Goal: Task Accomplishment & Management: Complete application form

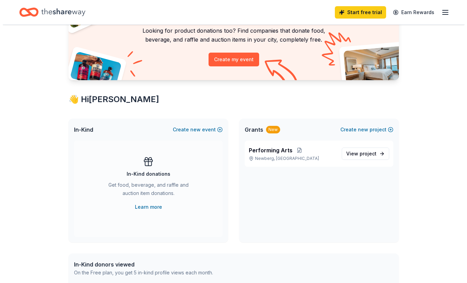
scroll to position [50, 0]
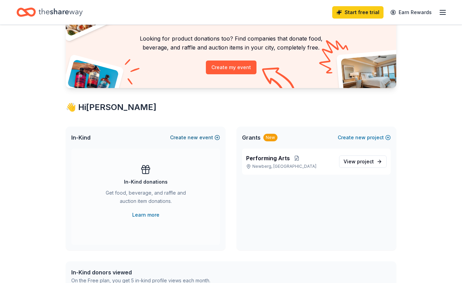
click at [211, 137] on button "Create new event" at bounding box center [195, 137] width 50 height 8
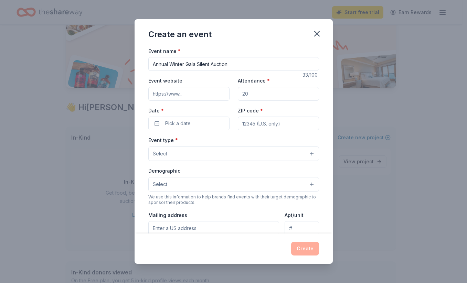
type input "Annual Winter Gala Silent Auction"
click at [247, 91] on input "Attendance *" at bounding box center [278, 94] width 81 height 14
drag, startPoint x: 250, startPoint y: 95, endPoint x: 240, endPoint y: 96, distance: 10.4
click at [240, 96] on input "Attendance *" at bounding box center [278, 94] width 81 height 14
type input "350"
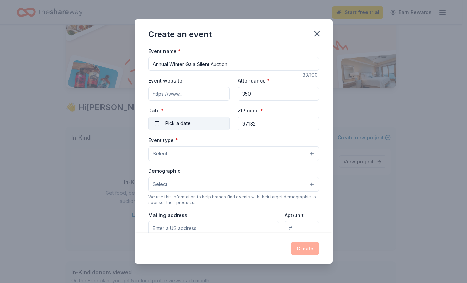
type input "97132"
click at [196, 123] on button "Pick a date" at bounding box center [188, 124] width 81 height 14
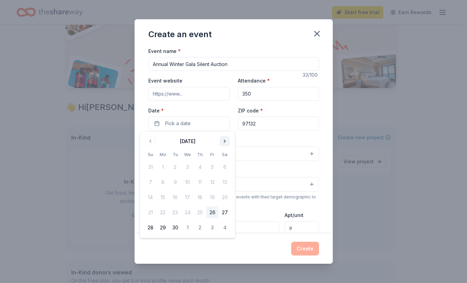
click at [224, 141] on button "Go to next month" at bounding box center [225, 142] width 10 height 10
click at [190, 195] on button "17" at bounding box center [187, 197] width 12 height 12
click at [195, 96] on input "Event website" at bounding box center [188, 94] width 81 height 14
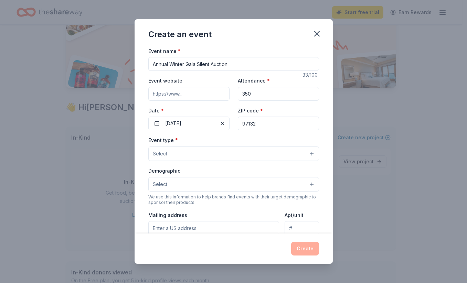
click at [180, 152] on button "Select" at bounding box center [233, 154] width 171 height 14
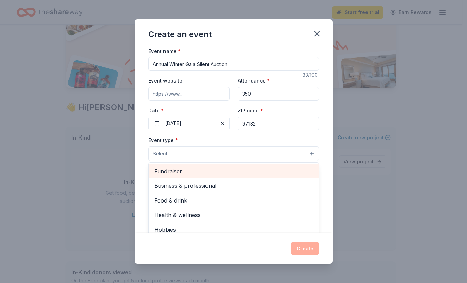
click at [175, 174] on span "Fundraiser" at bounding box center [233, 171] width 159 height 9
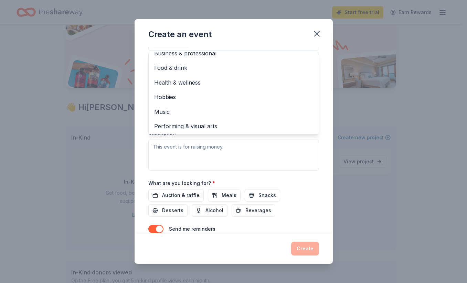
scroll to position [111, 0]
click at [141, 128] on div "Event name * Annual Winter Gala Silent Auction 33 /100 Event website Attendance…" at bounding box center [233, 140] width 198 height 187
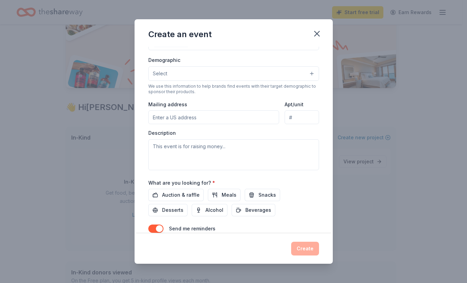
scroll to position [99, 0]
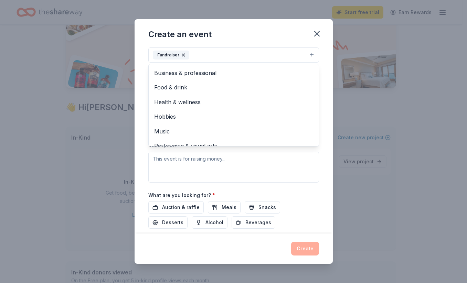
click at [207, 58] on button "Fundraiser" at bounding box center [233, 54] width 171 height 15
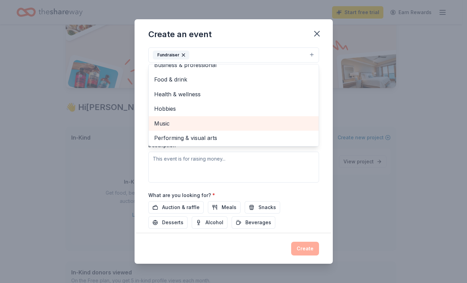
scroll to position [8, 0]
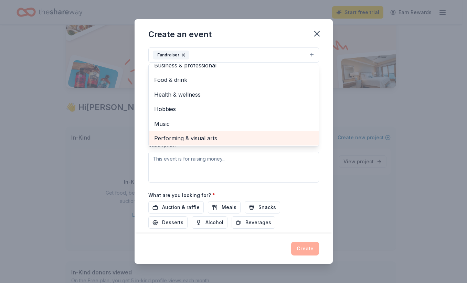
click at [176, 141] on div "Performing & visual arts" at bounding box center [234, 138] width 170 height 14
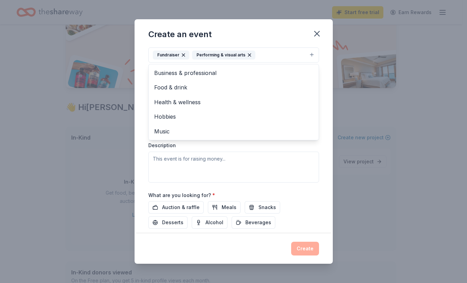
scroll to position [0, 0]
click at [142, 144] on div "Event name * Annual Winter Gala Silent Auction 33 /100 Event website Attendance…" at bounding box center [233, 140] width 198 height 187
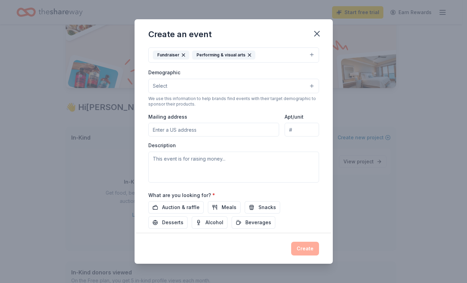
click at [161, 86] on span "Select" at bounding box center [160, 86] width 14 height 8
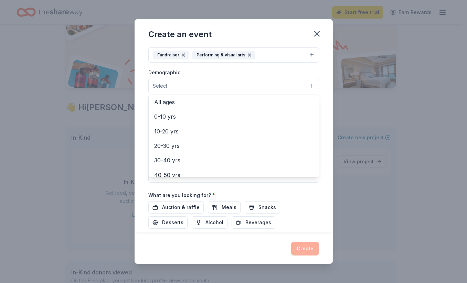
scroll to position [42, 0]
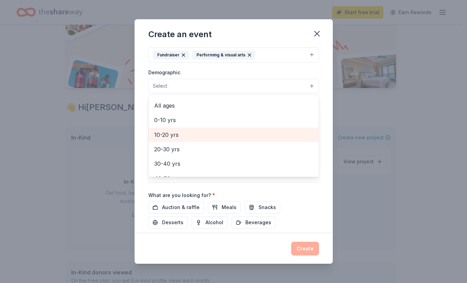
click at [185, 133] on span "10-20 yrs" at bounding box center [233, 134] width 159 height 9
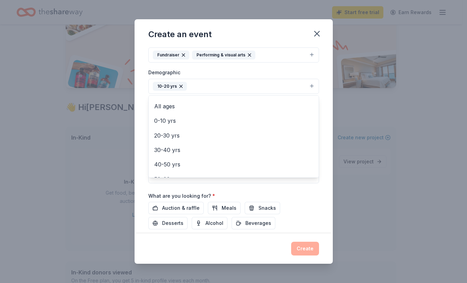
click at [143, 102] on div "Event name * Annual Winter Gala Silent Auction 33 /100 Event website Attendance…" at bounding box center [233, 140] width 198 height 187
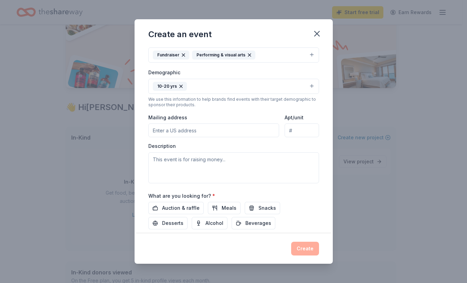
click at [306, 86] on button "10-20 yrs" at bounding box center [233, 86] width 171 height 15
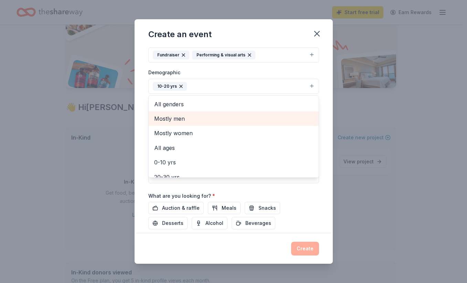
scroll to position [0, 0]
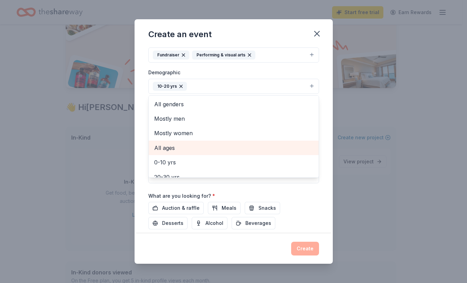
click at [185, 146] on span "All ages" at bounding box center [233, 147] width 159 height 9
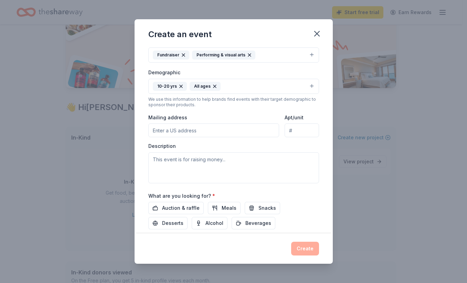
click at [180, 85] on icon "button" at bounding box center [181, 86] width 3 height 3
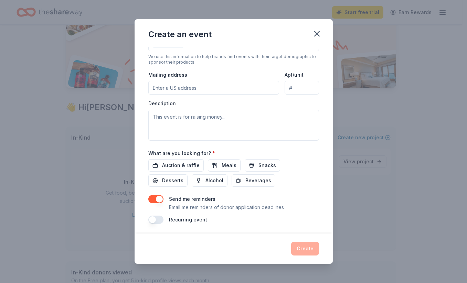
scroll to position [141, 0]
click at [172, 165] on span "Auction & raffle" at bounding box center [180, 166] width 37 height 8
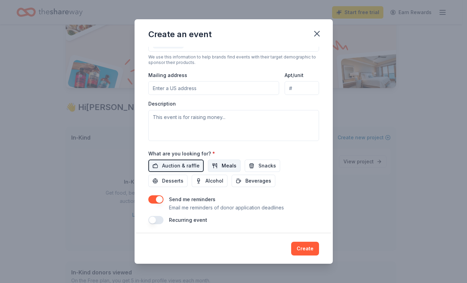
click at [216, 164] on button "Meals" at bounding box center [224, 166] width 33 height 12
click at [218, 182] on span "Alcohol" at bounding box center [214, 181] width 18 height 8
click at [177, 182] on span "Desserts" at bounding box center [172, 181] width 21 height 8
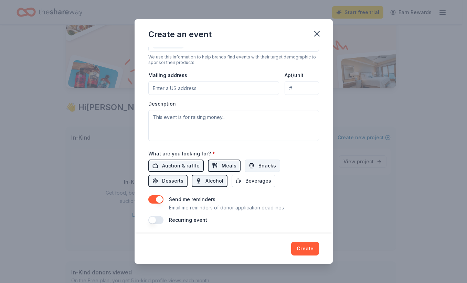
click at [249, 165] on button "Snacks" at bounding box center [262, 166] width 35 height 12
click at [222, 164] on span "Meals" at bounding box center [229, 166] width 15 height 8
click at [222, 167] on span "Meals" at bounding box center [229, 166] width 15 height 8
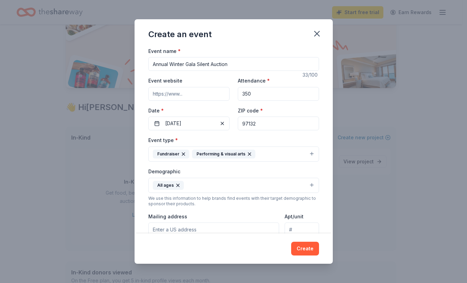
scroll to position [0, 0]
click at [180, 95] on input "Event website" at bounding box center [188, 94] width 81 height 14
paste input "https://nhsperformingartsboosterclub.wordpress.com/"
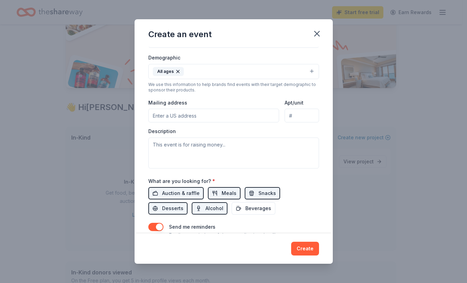
scroll to position [115, 0]
type input "https://nhsperformingartsboosterclub.wordpress.com/"
click at [165, 115] on input "Mailing address" at bounding box center [213, 115] width 131 height 14
paste input "2400 Douglas Ave, Newberg, OR 97132."
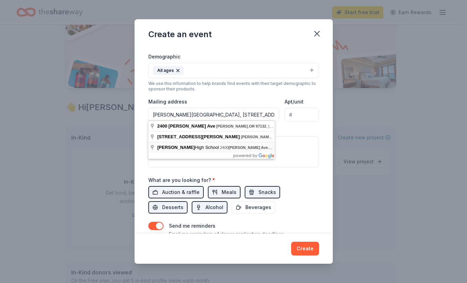
type input "2400 Douglas Avenue, Newberg, OR, 97132"
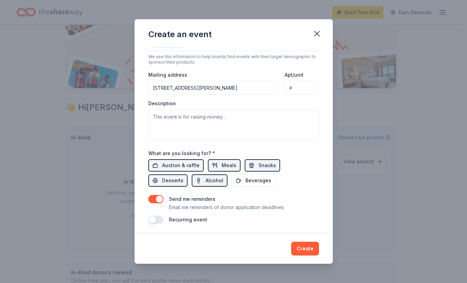
scroll to position [141, 0]
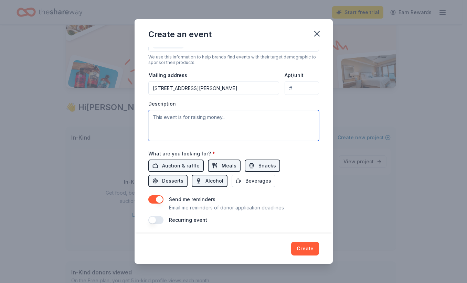
click at [173, 120] on textarea at bounding box center [233, 125] width 171 height 31
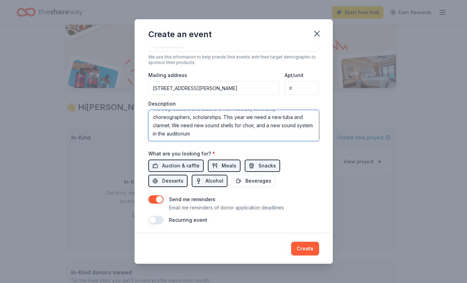
scroll to position [8, 0]
type textarea "We help student and teachers with retreats, clinicians, choreographers, scholar…"
click at [160, 218] on button "button" at bounding box center [155, 220] width 15 height 8
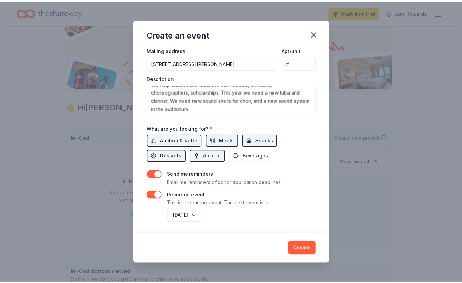
scroll to position [166, 0]
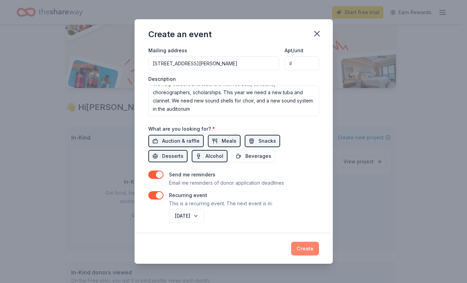
click at [301, 249] on button "Create" at bounding box center [305, 249] width 28 height 14
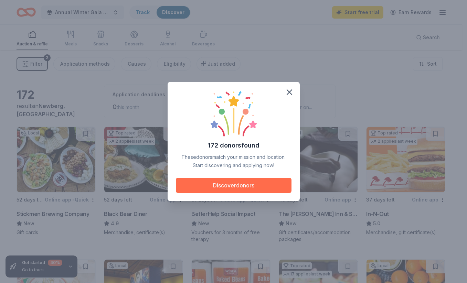
click at [270, 183] on button "Discover donors" at bounding box center [234, 185] width 116 height 15
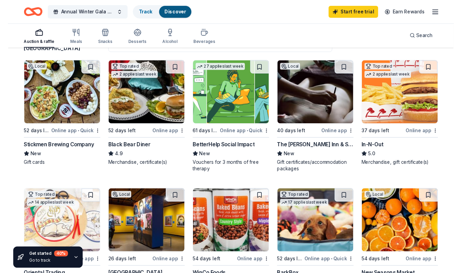
scroll to position [63, 0]
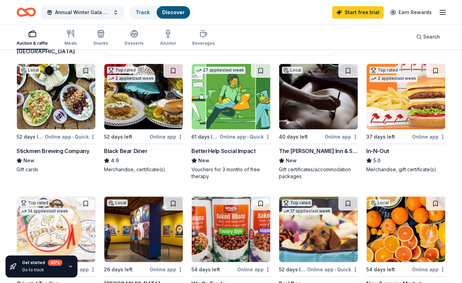
click at [333, 138] on div "Online app" at bounding box center [340, 136] width 33 height 9
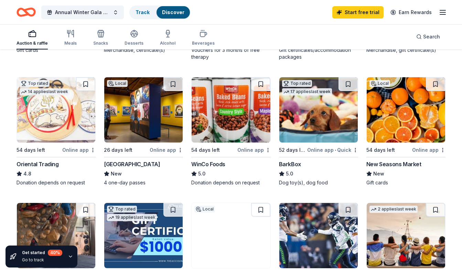
scroll to position [183, 0]
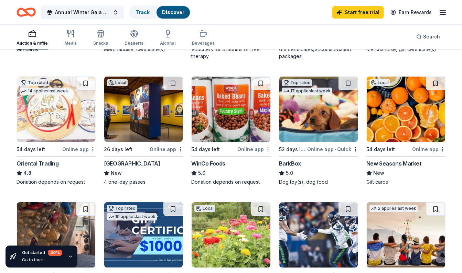
click at [261, 149] on div "Online app" at bounding box center [253, 149] width 33 height 9
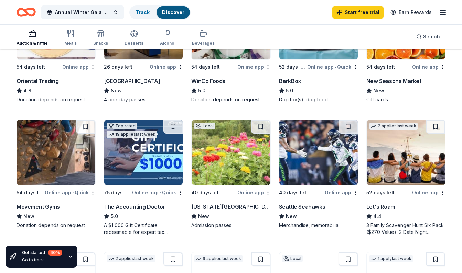
scroll to position [266, 0]
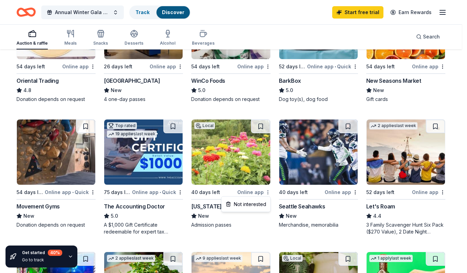
drag, startPoint x: 269, startPoint y: 193, endPoint x: 212, endPoint y: 193, distance: 57.1
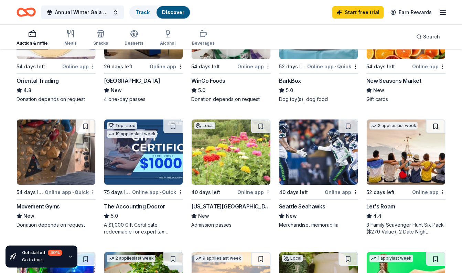
click at [250, 192] on div "Online app" at bounding box center [253, 192] width 33 height 9
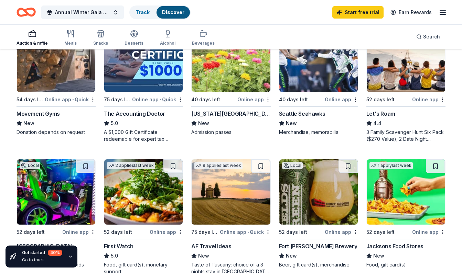
scroll to position [349, 0]
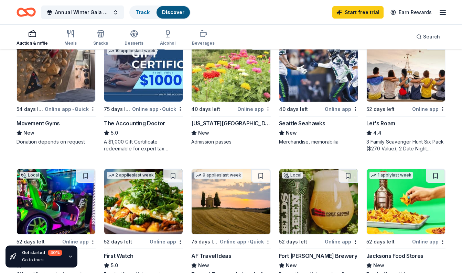
click at [333, 108] on div "Online app" at bounding box center [341, 109] width 33 height 9
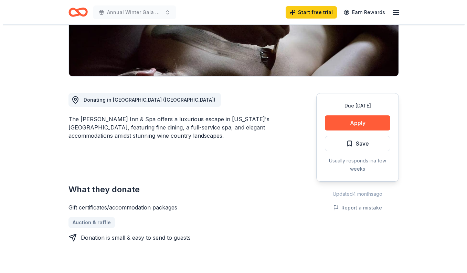
scroll to position [134, 0]
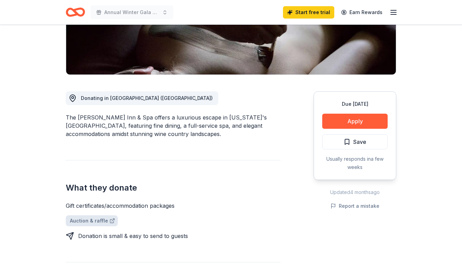
click at [89, 223] on link "Auction & raffle" at bounding box center [92, 221] width 52 height 11
click at [348, 121] on button "Apply" at bounding box center [354, 121] width 65 height 15
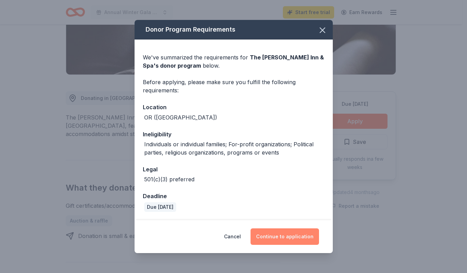
click at [284, 239] on button "Continue to application" at bounding box center [284, 237] width 68 height 17
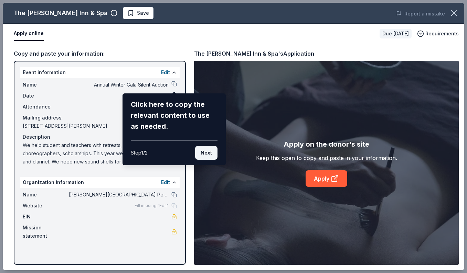
click at [205, 152] on button "Next" at bounding box center [206, 153] width 22 height 14
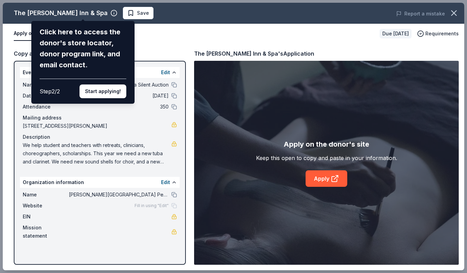
click at [144, 39] on div "The Allison Inn & Spa Click here to access the donor's store locator, donor pro…" at bounding box center [233, 137] width 461 height 268
click at [111, 85] on button "Start applying!" at bounding box center [102, 92] width 47 height 14
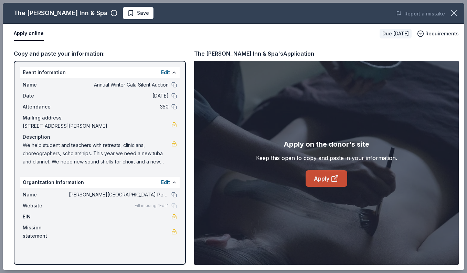
click at [328, 179] on link "Apply" at bounding box center [326, 179] width 42 height 17
click at [101, 193] on span "[PERSON_NAME][GEOGRAPHIC_DATA] Performing Arts" at bounding box center [119, 195] width 100 height 8
click at [174, 195] on button at bounding box center [174, 195] width 6 height 6
click at [59, 128] on span "[STREET_ADDRESS][PERSON_NAME]" at bounding box center [97, 126] width 149 height 8
click at [47, 125] on span "[STREET_ADDRESS][PERSON_NAME]" at bounding box center [97, 126] width 149 height 8
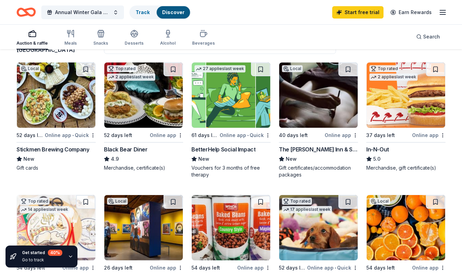
scroll to position [65, 0]
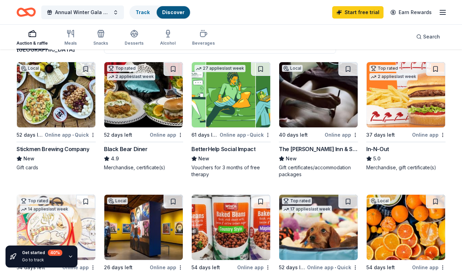
click at [336, 134] on div "Online app" at bounding box center [340, 135] width 33 height 9
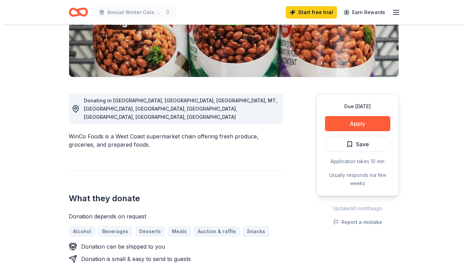
scroll to position [132, 0]
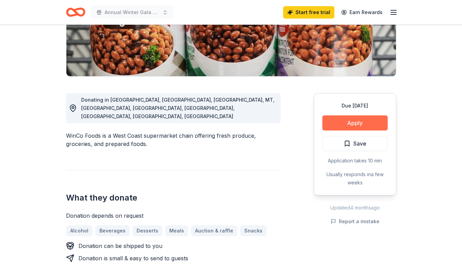
click at [334, 124] on button "Apply" at bounding box center [354, 123] width 65 height 15
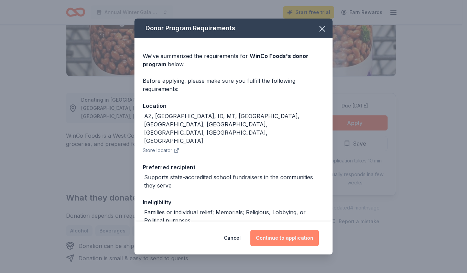
click at [267, 240] on button "Continue to application" at bounding box center [284, 238] width 68 height 17
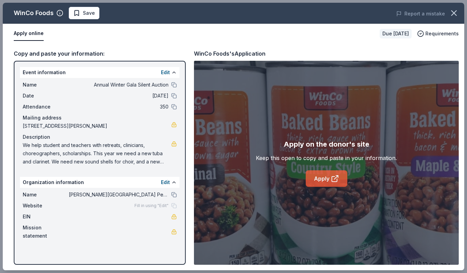
click at [330, 183] on link "Apply" at bounding box center [327, 179] width 42 height 17
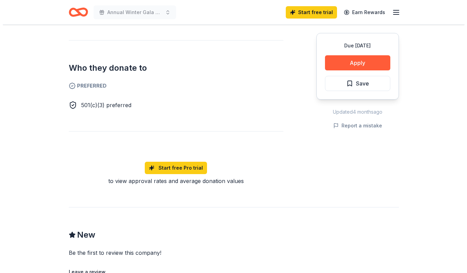
scroll to position [369, 0]
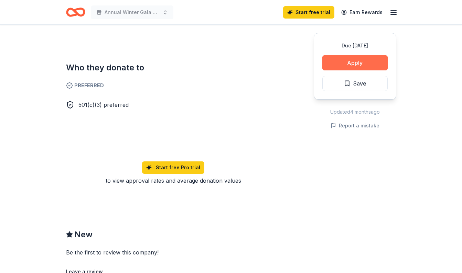
click at [344, 65] on button "Apply" at bounding box center [354, 62] width 65 height 15
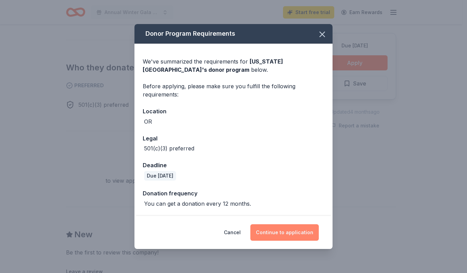
click at [266, 231] on button "Continue to application" at bounding box center [284, 233] width 68 height 17
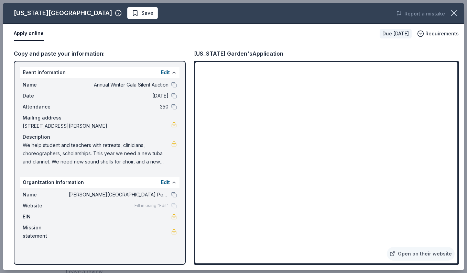
click at [166, 195] on span "[PERSON_NAME][GEOGRAPHIC_DATA] Performing Arts" at bounding box center [119, 195] width 100 height 8
click at [173, 195] on button at bounding box center [174, 195] width 6 height 6
click at [89, 150] on span "We help student and teachers with retreats, clinicians, choreographers, scholar…" at bounding box center [97, 153] width 149 height 25
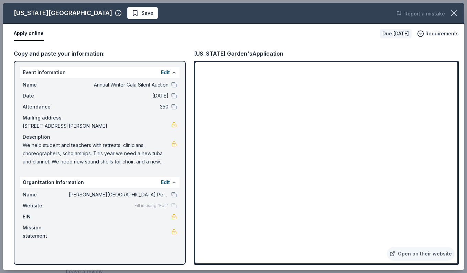
click at [44, 147] on span "We help student and teachers with retreats, clinicians, choreographers, scholar…" at bounding box center [97, 153] width 149 height 25
drag, startPoint x: 23, startPoint y: 145, endPoint x: 58, endPoint y: 163, distance: 38.8
click at [58, 163] on span "We help student and teachers with retreats, clinicians, choreographers, scholar…" at bounding box center [97, 153] width 149 height 25
